Goal: Information Seeking & Learning: Understand process/instructions

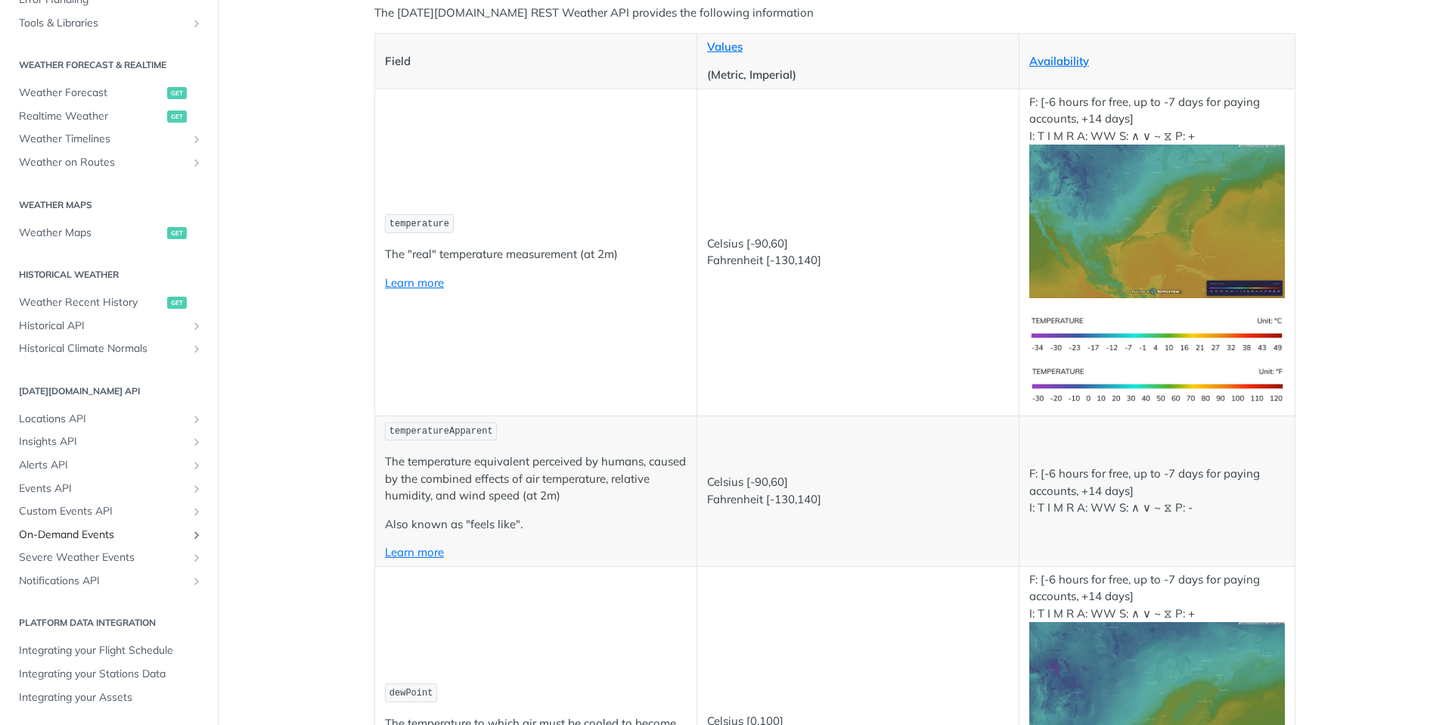
scroll to position [215, 0]
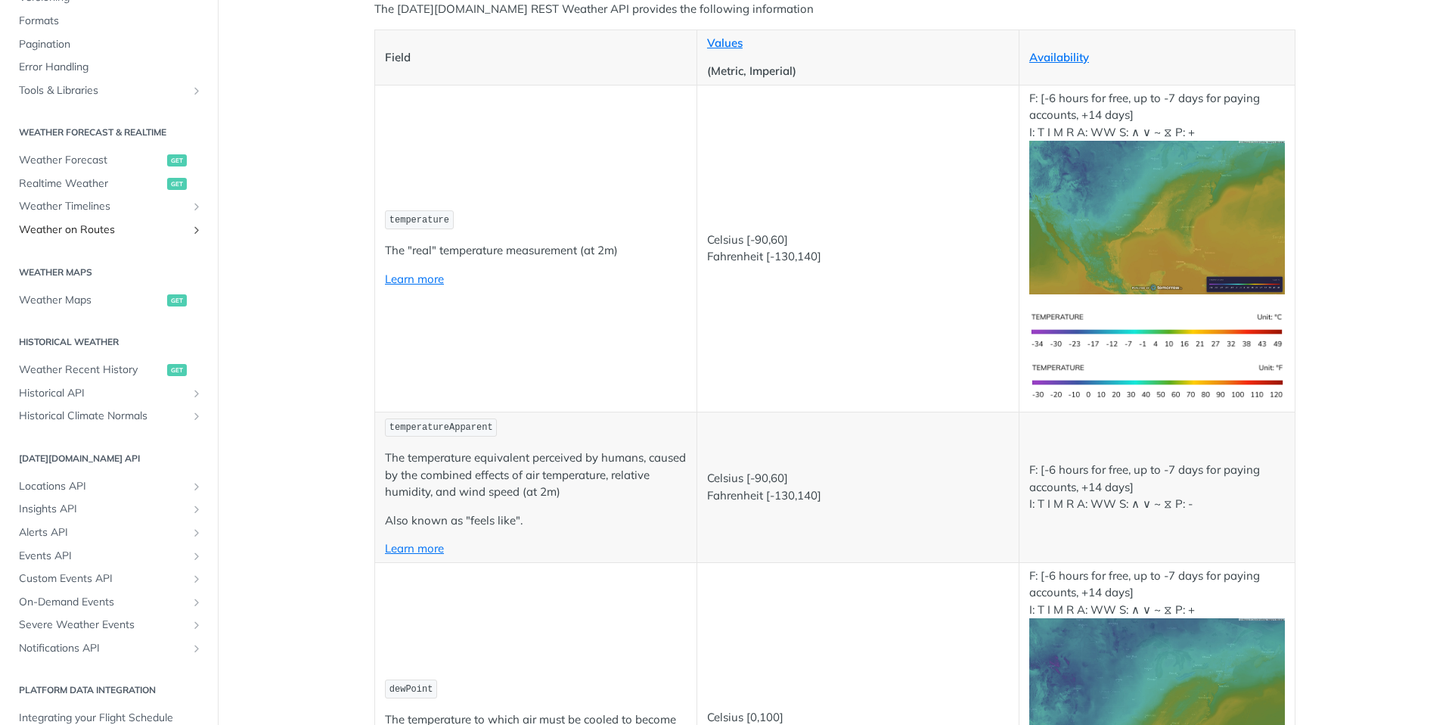
click at [110, 232] on span "Weather on Routes" at bounding box center [103, 229] width 168 height 15
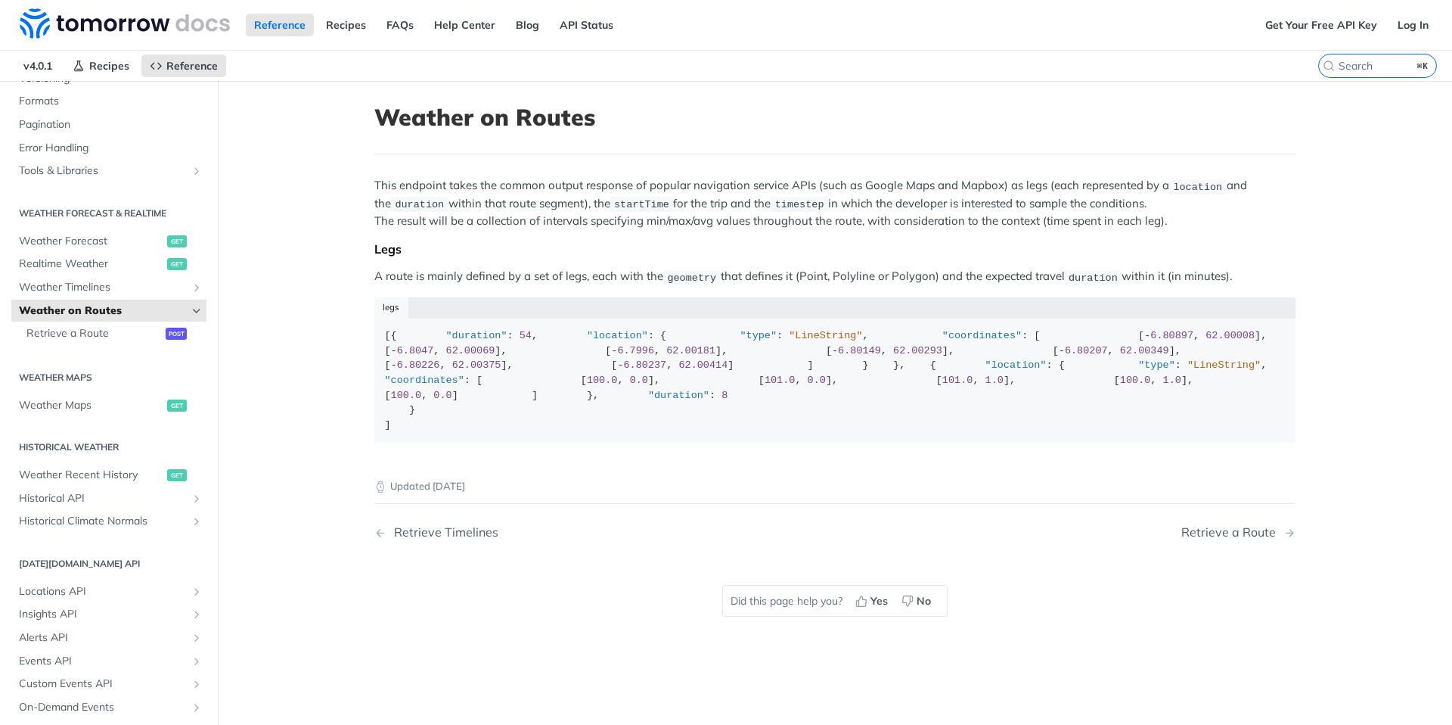
click at [275, 335] on main "JUMP TO ⌘/ Fundamentals [DATE][DOMAIN_NAME] APIs Weather Data Layers Core Proba…" at bounding box center [726, 443] width 1452 height 725
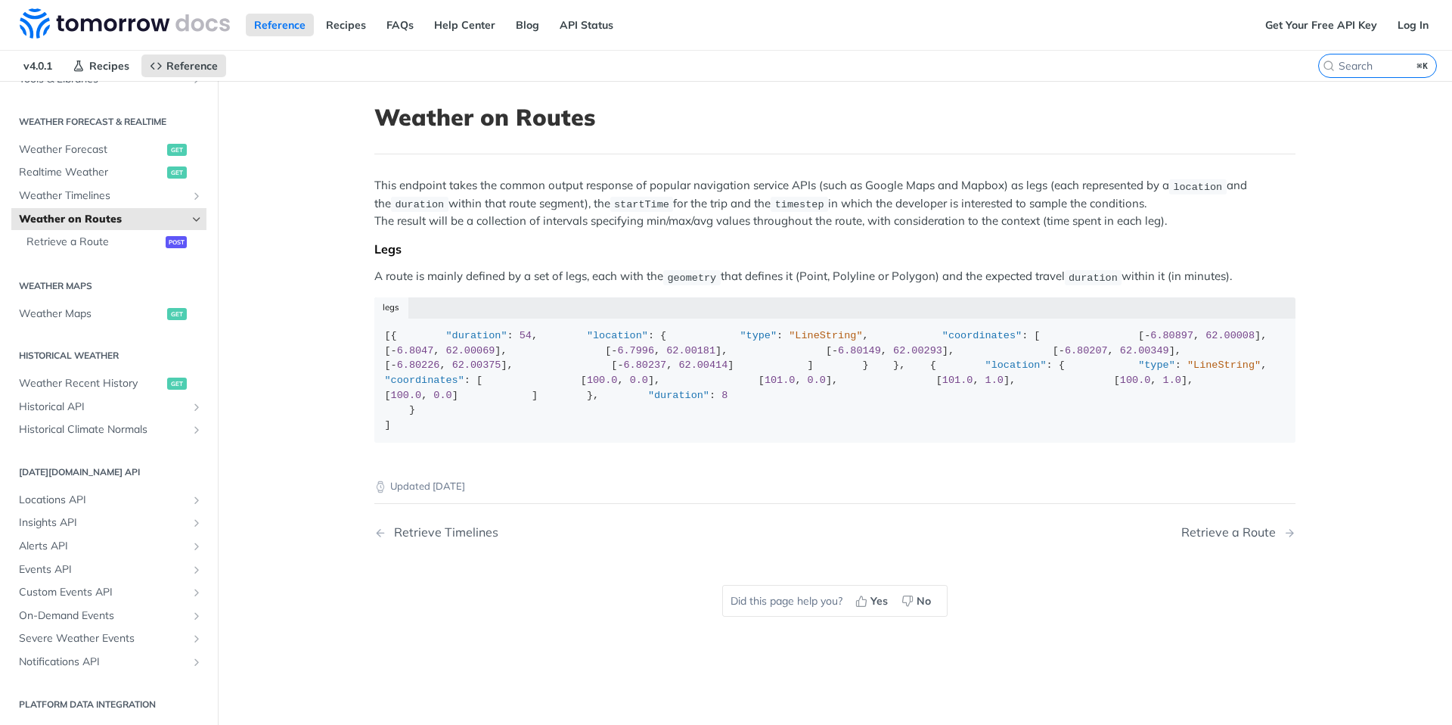
scroll to position [213, 0]
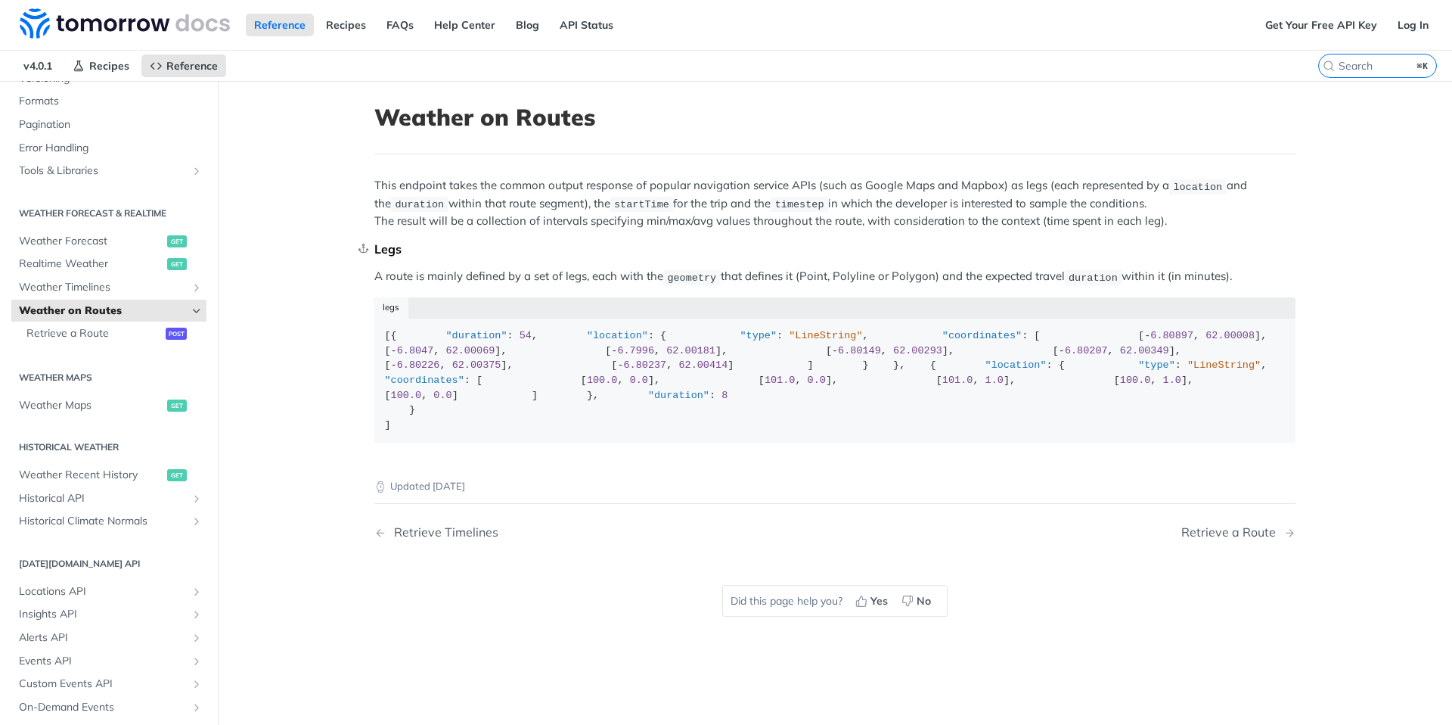
click at [432, 253] on div "Legs" at bounding box center [834, 248] width 921 height 15
click at [88, 331] on span "Retrieve a Route" at bounding box center [93, 333] width 135 height 15
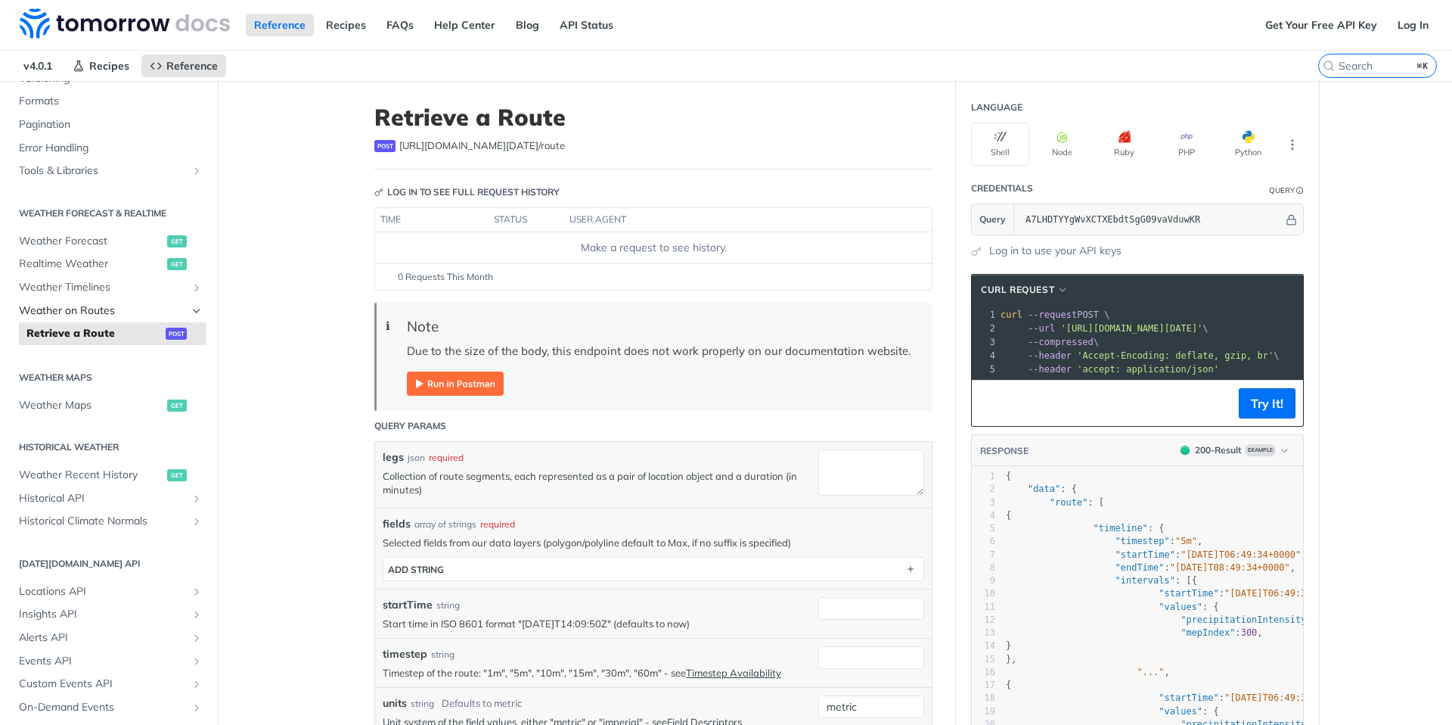
click at [98, 312] on span "Weather on Routes" at bounding box center [103, 310] width 168 height 15
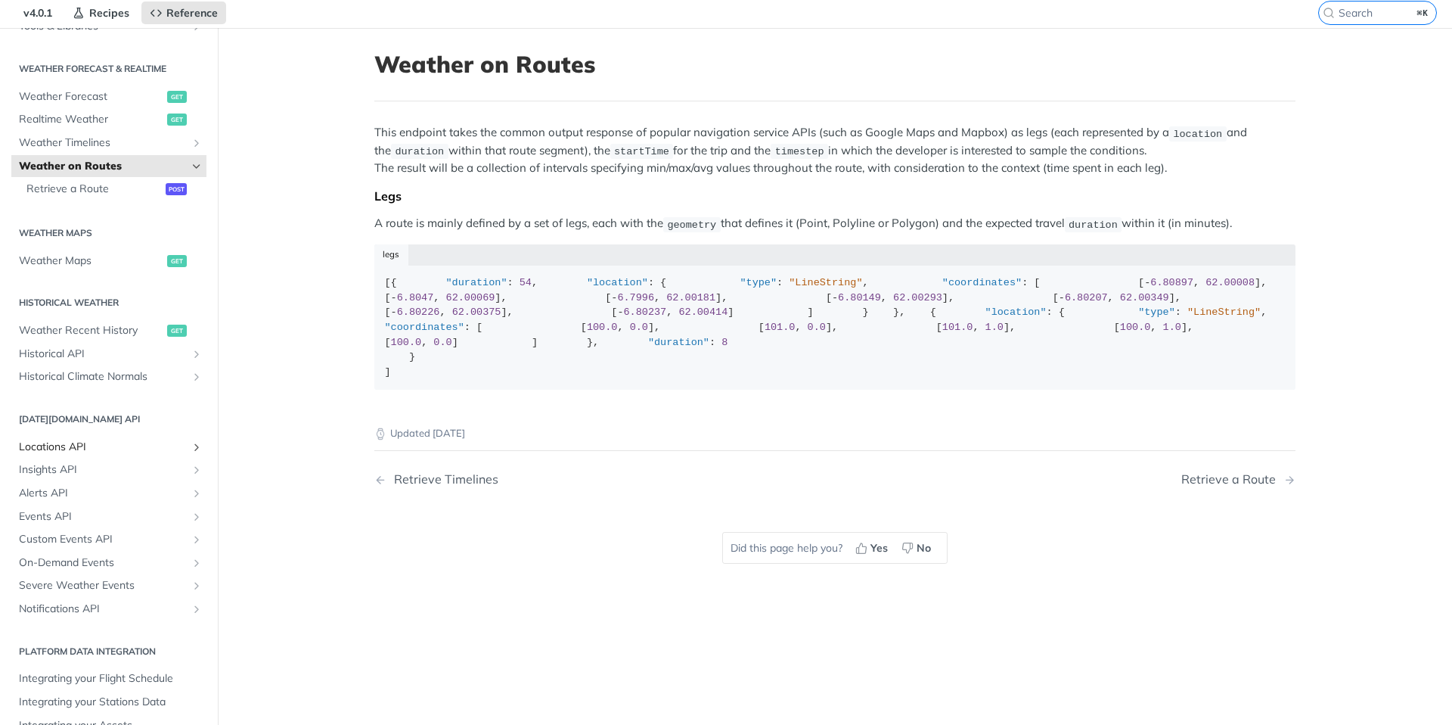
scroll to position [73, 0]
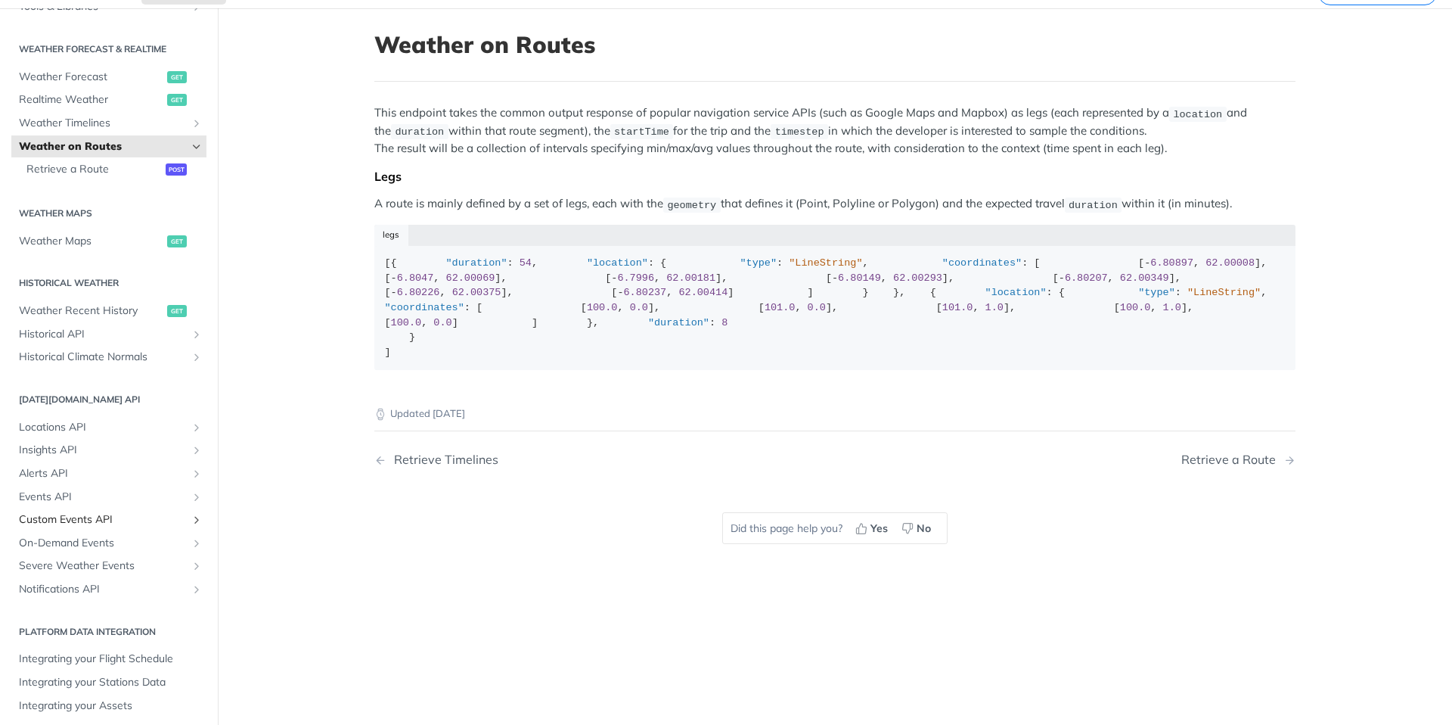
click at [93, 514] on span "Custom Events API" at bounding box center [103, 519] width 168 height 15
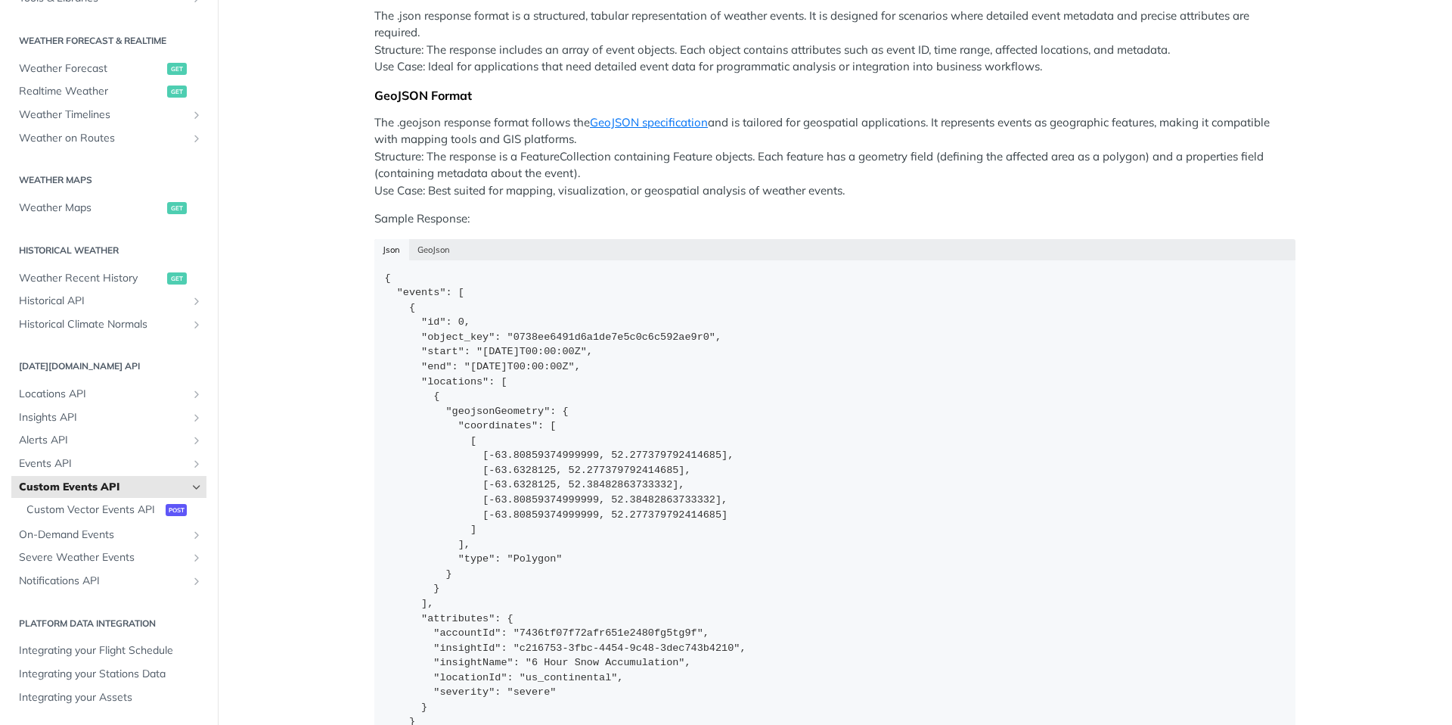
scroll to position [498, 0]
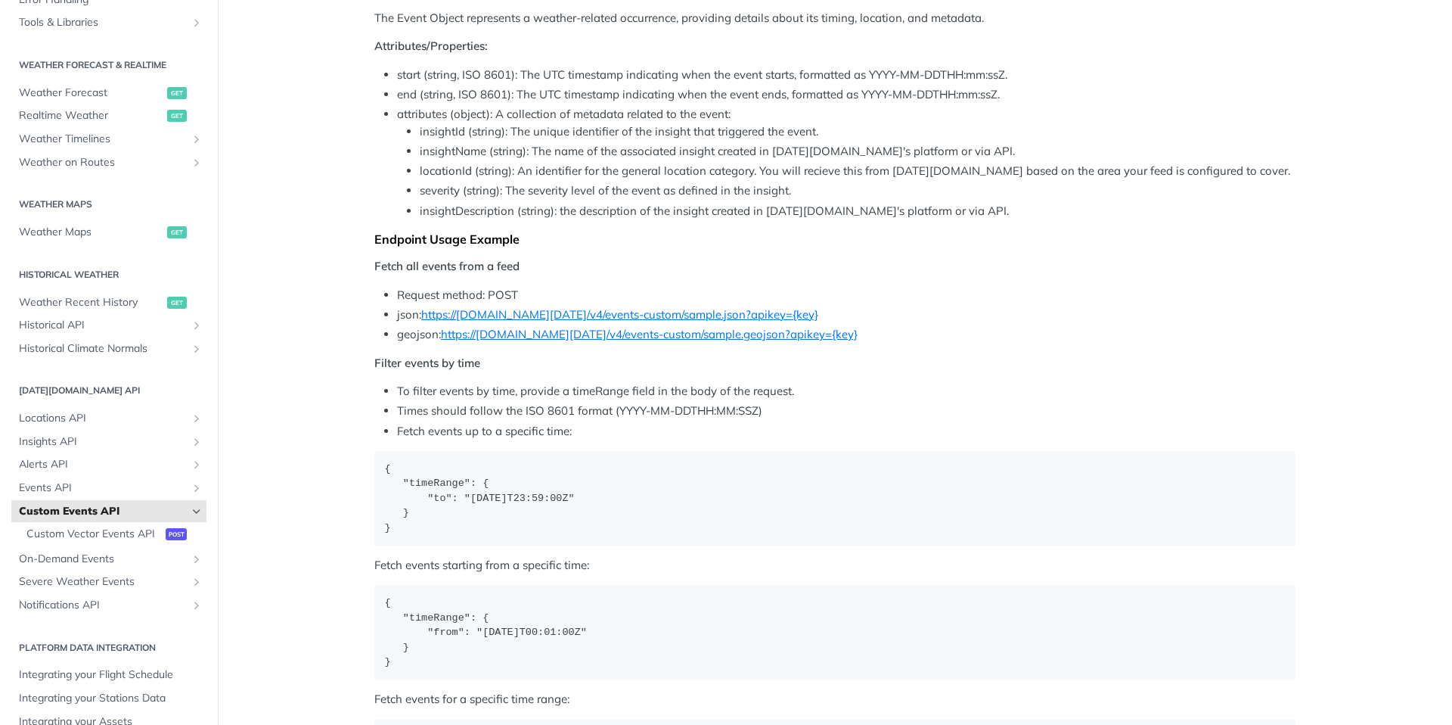
scroll to position [1608, 0]
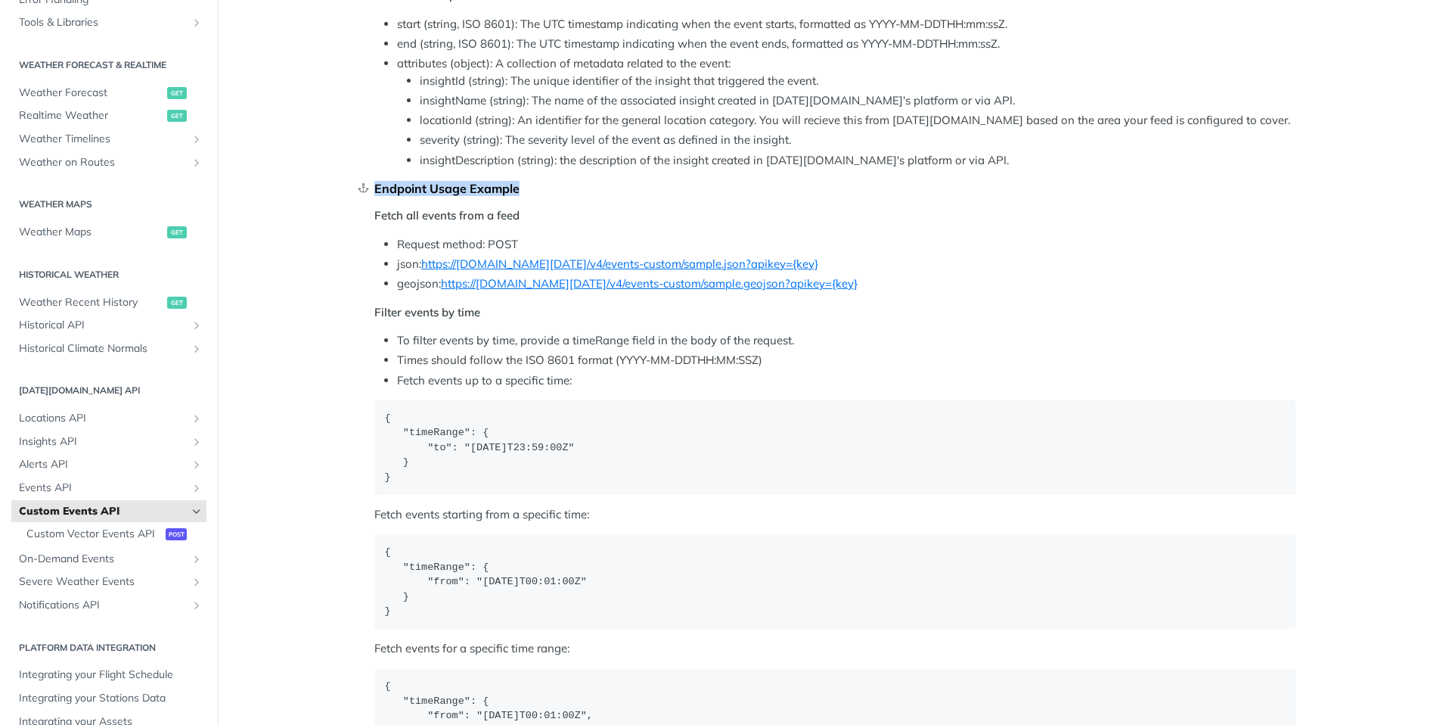
drag, startPoint x: 374, startPoint y: 190, endPoint x: 580, endPoint y: 189, distance: 205.7
click at [581, 190] on div "Endpoint Usage Example" at bounding box center [834, 188] width 921 height 15
copy div "Endpoint Usage Example"
click at [876, 334] on li "To filter events by time, provide a timeRange field in the body of the request." at bounding box center [846, 340] width 899 height 17
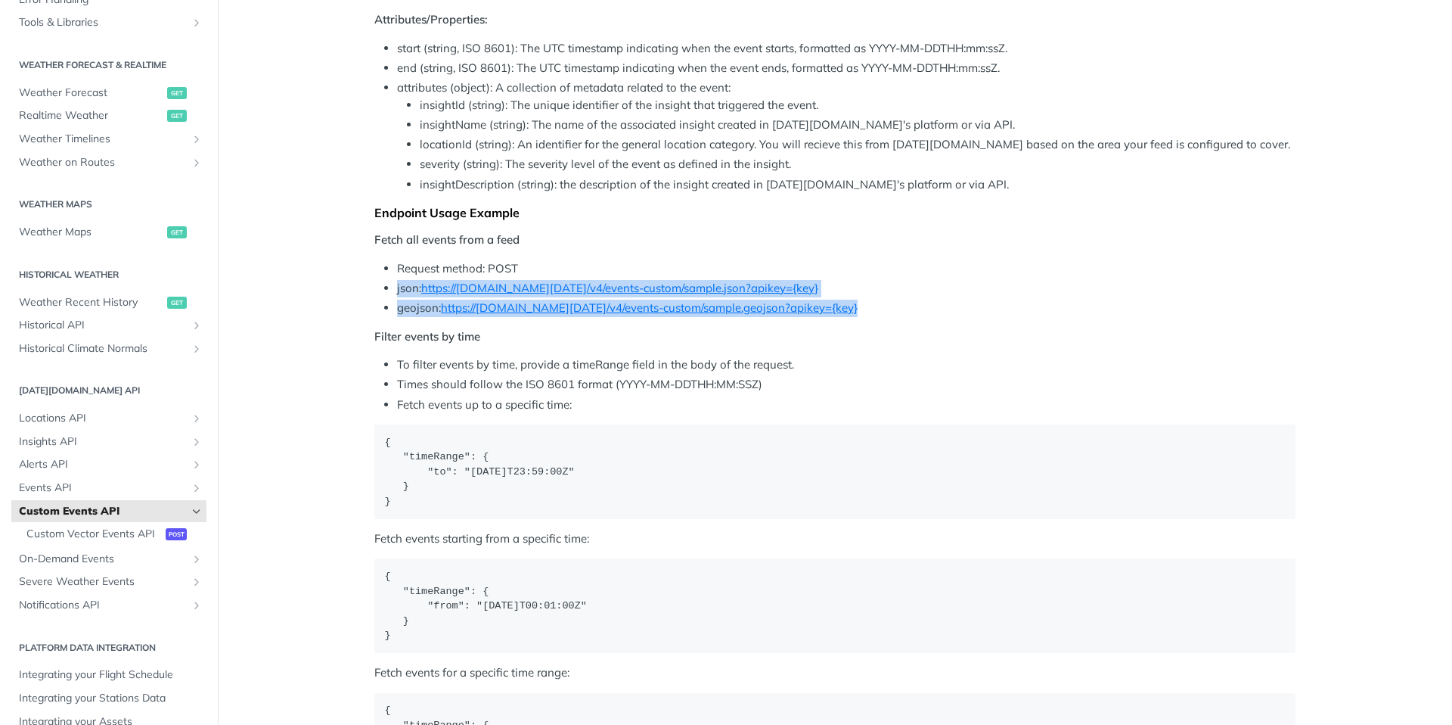
drag, startPoint x: 393, startPoint y: 287, endPoint x: 840, endPoint y: 321, distance: 447.5
click at [840, 321] on div "1. Feed Creation A feed is composed of several monitors grouped together to cre…" at bounding box center [834, 1] width 921 height 2588
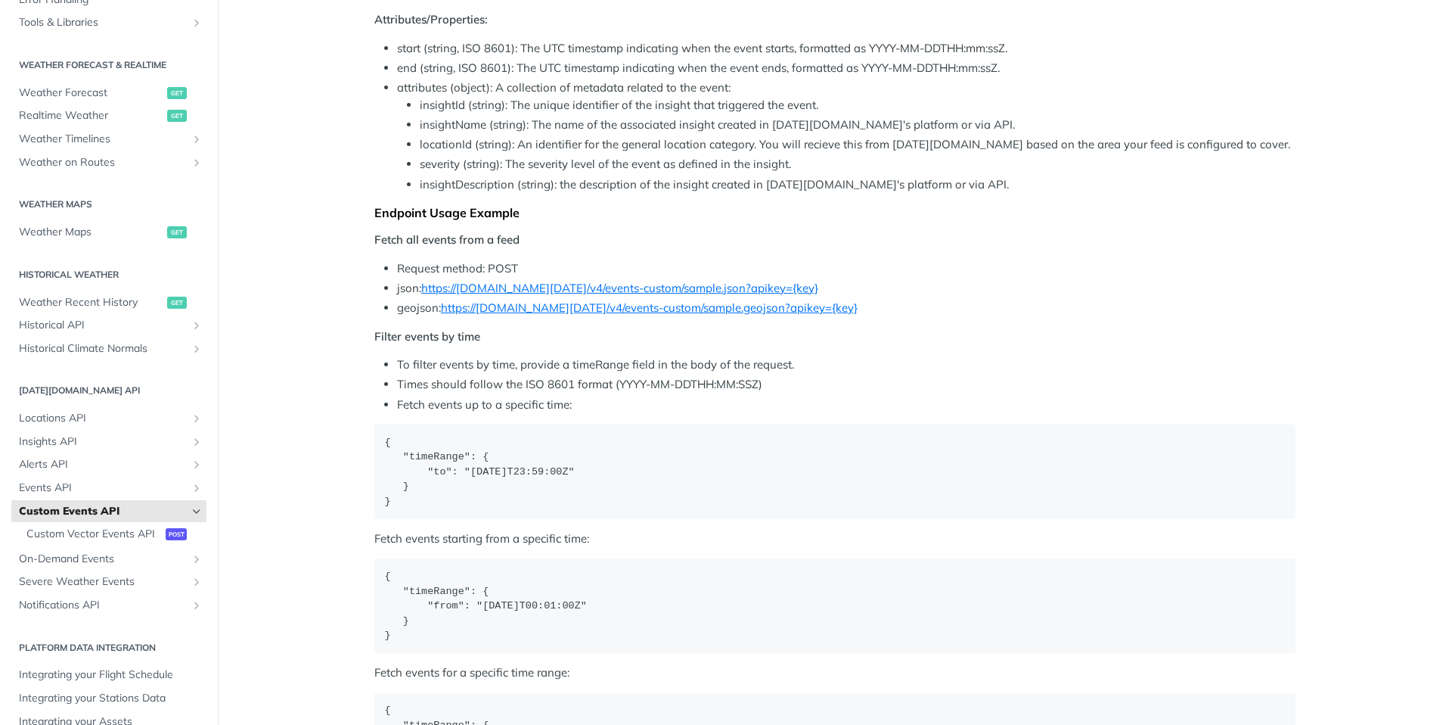
click at [357, 254] on article "Custom Events API A Custom Vector Events feed quickly aggregates weather events…" at bounding box center [835, 23] width 968 height 3053
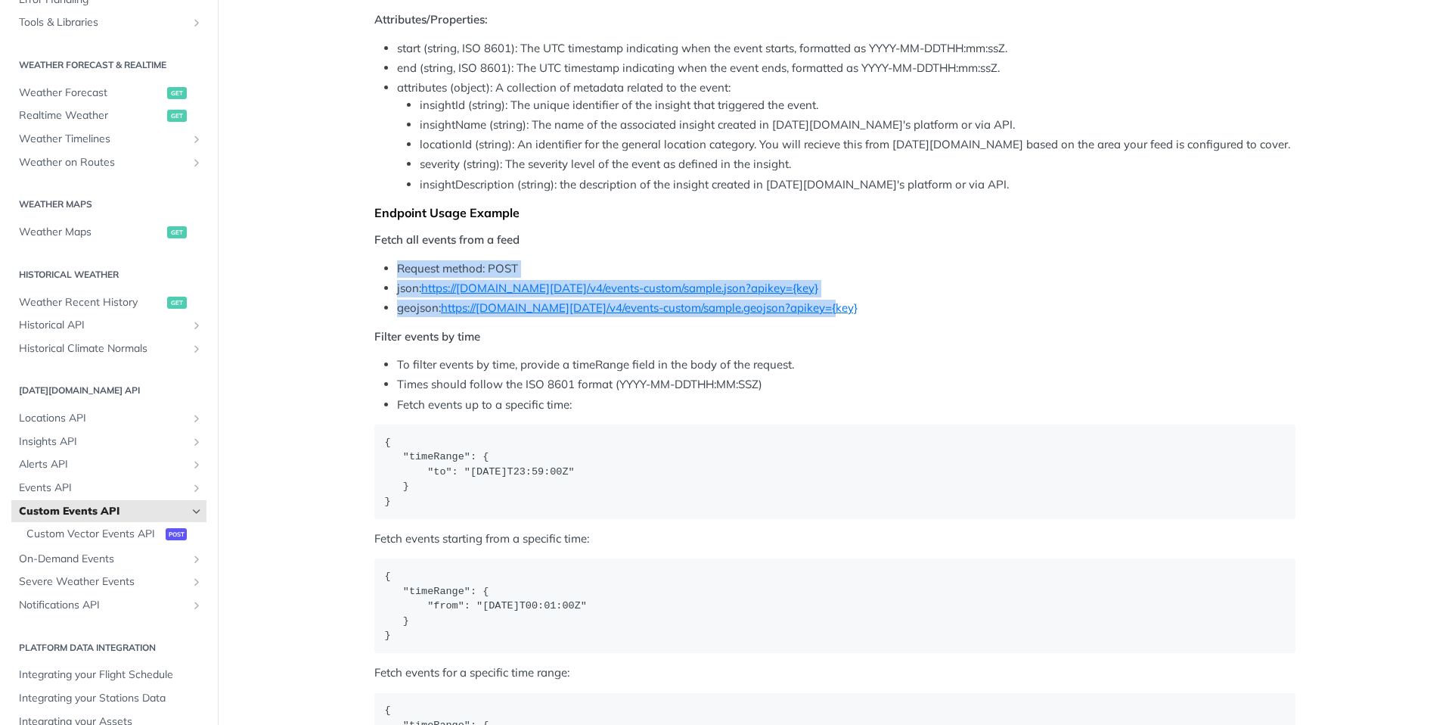
drag, startPoint x: 377, startPoint y: 266, endPoint x: 814, endPoint y: 314, distance: 439.8
click at [814, 314] on ul "Request method: POST json: https://[DOMAIN_NAME][DATE]/v4/events-custom/sample.…" at bounding box center [834, 288] width 921 height 57
copy ul "Request method: POST json: https://[DOMAIN_NAME][DATE]/v4/events-custom/sample.…"
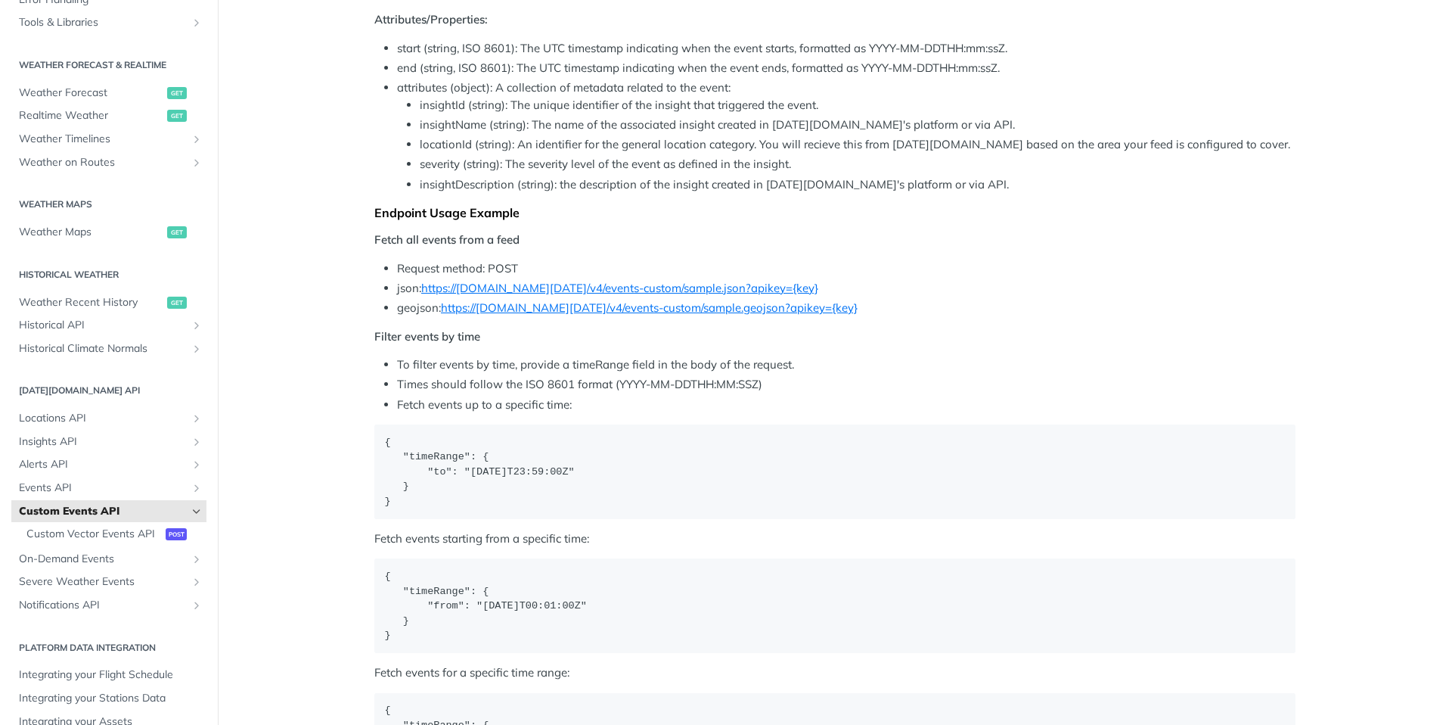
click at [313, 355] on main "JUMP TO ⌘/ Fundamentals [DATE][DOMAIN_NAME] APIs Weather Data Layers Core Proba…" at bounding box center [726, 23] width 1452 height 3053
